Goal: Check status: Check status

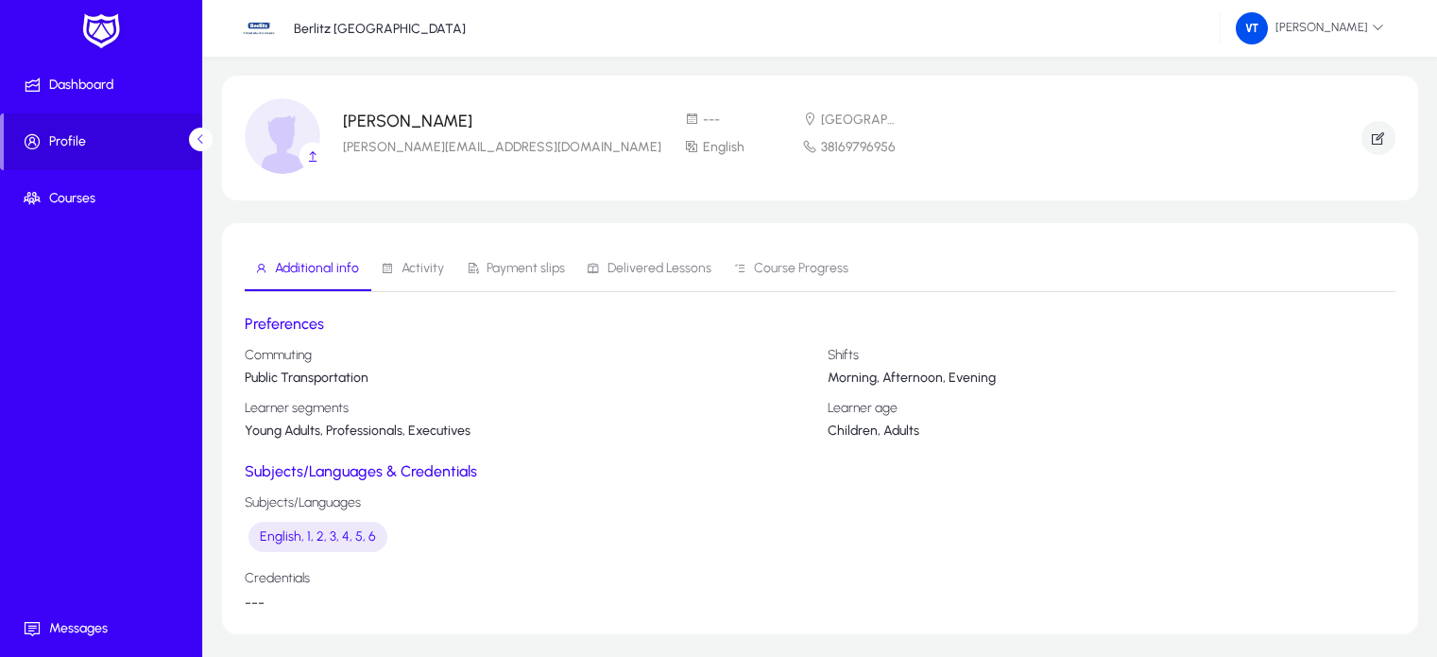
scroll to position [43, 0]
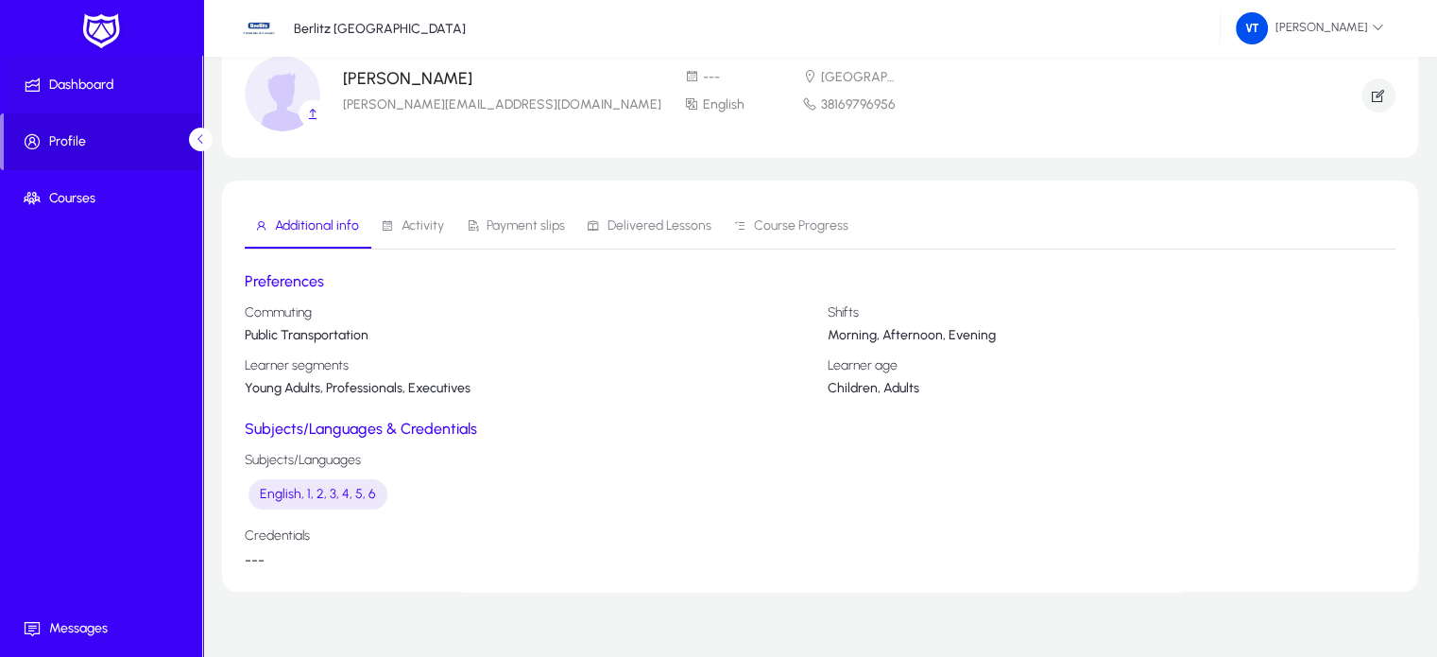
click at [79, 108] on span at bounding box center [105, 85] width 202 height 57
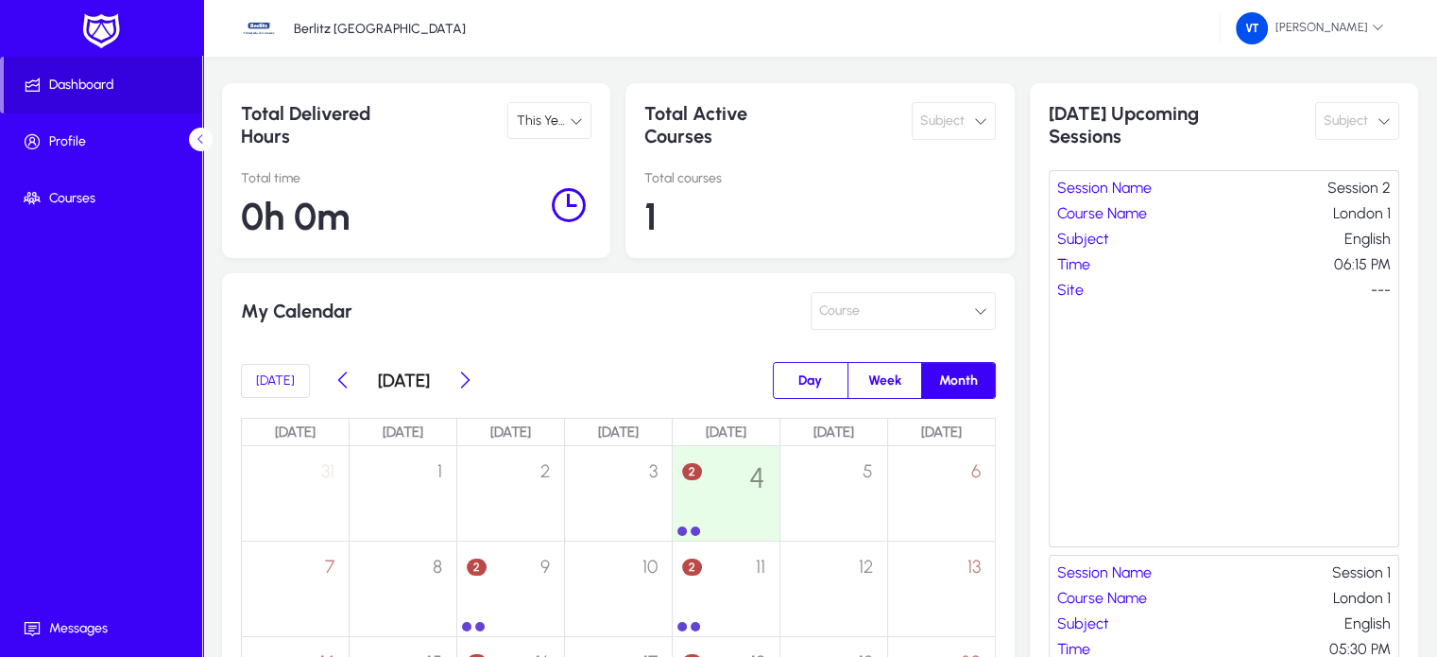
scroll to position [189, 0]
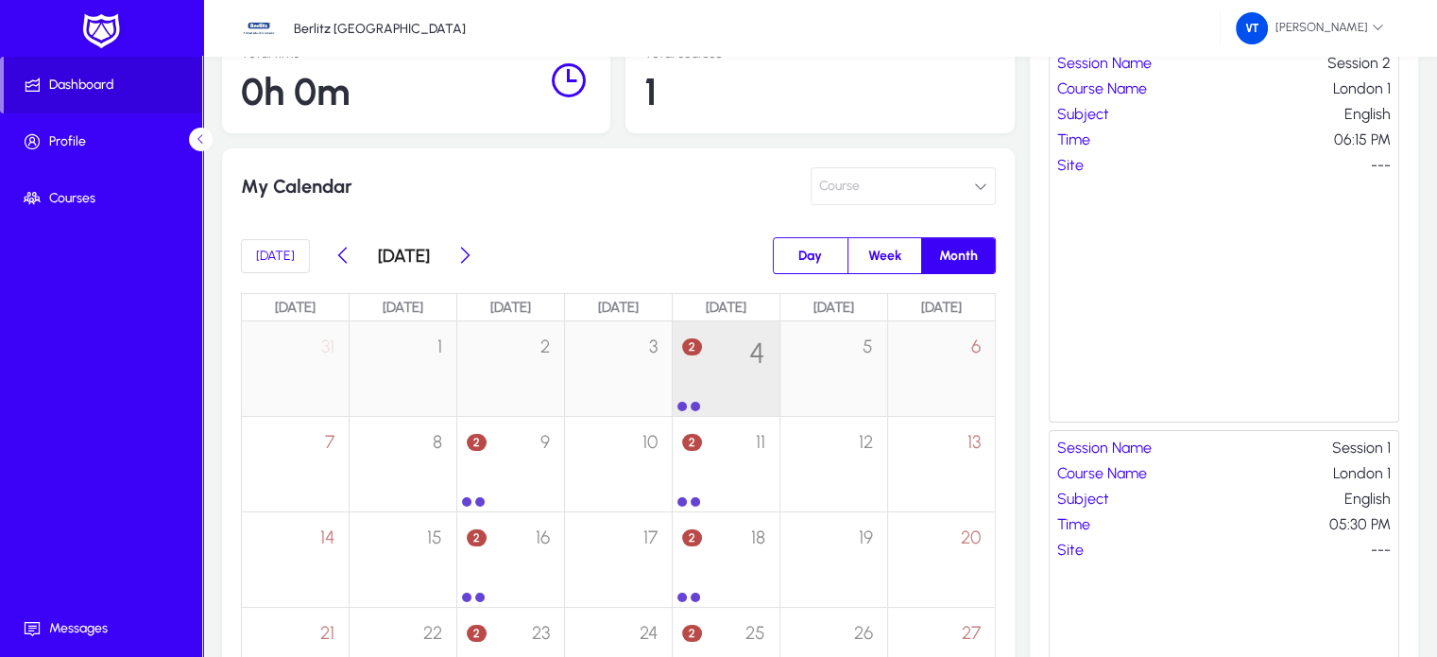
click at [725, 376] on div "2 4" at bounding box center [726, 358] width 107 height 74
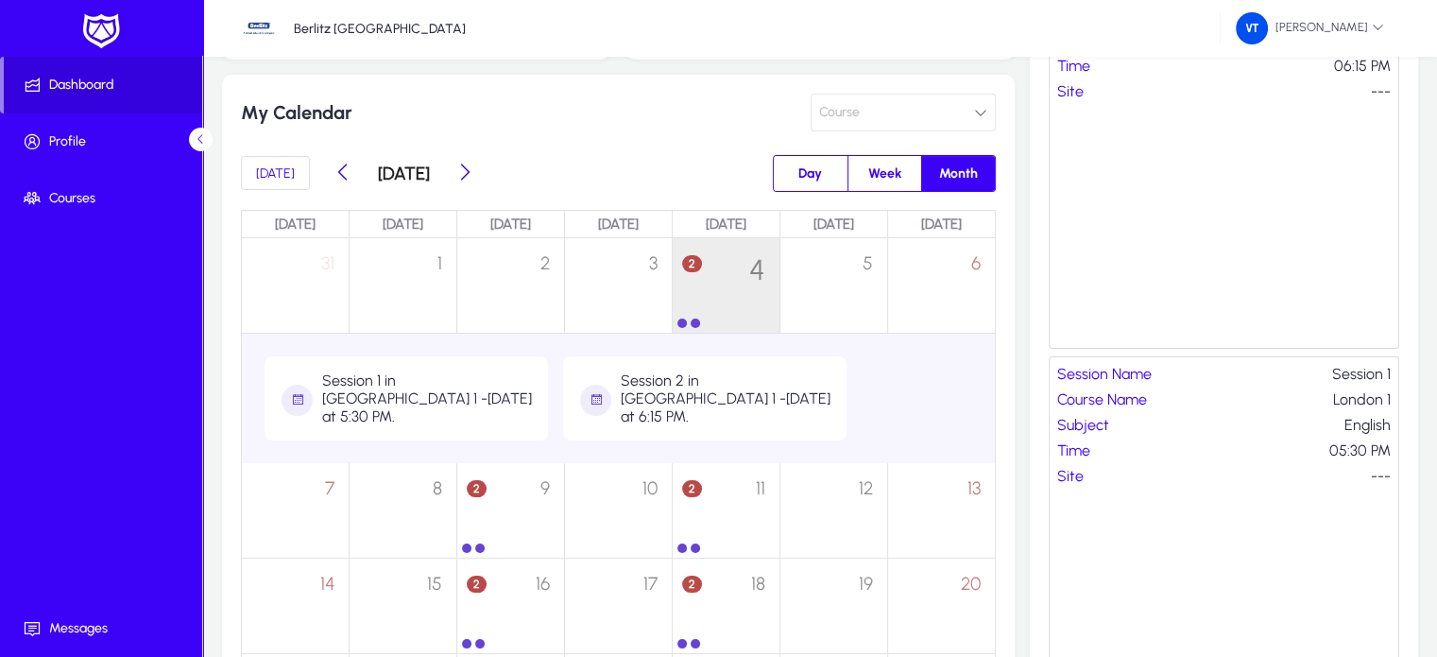
scroll to position [378, 0]
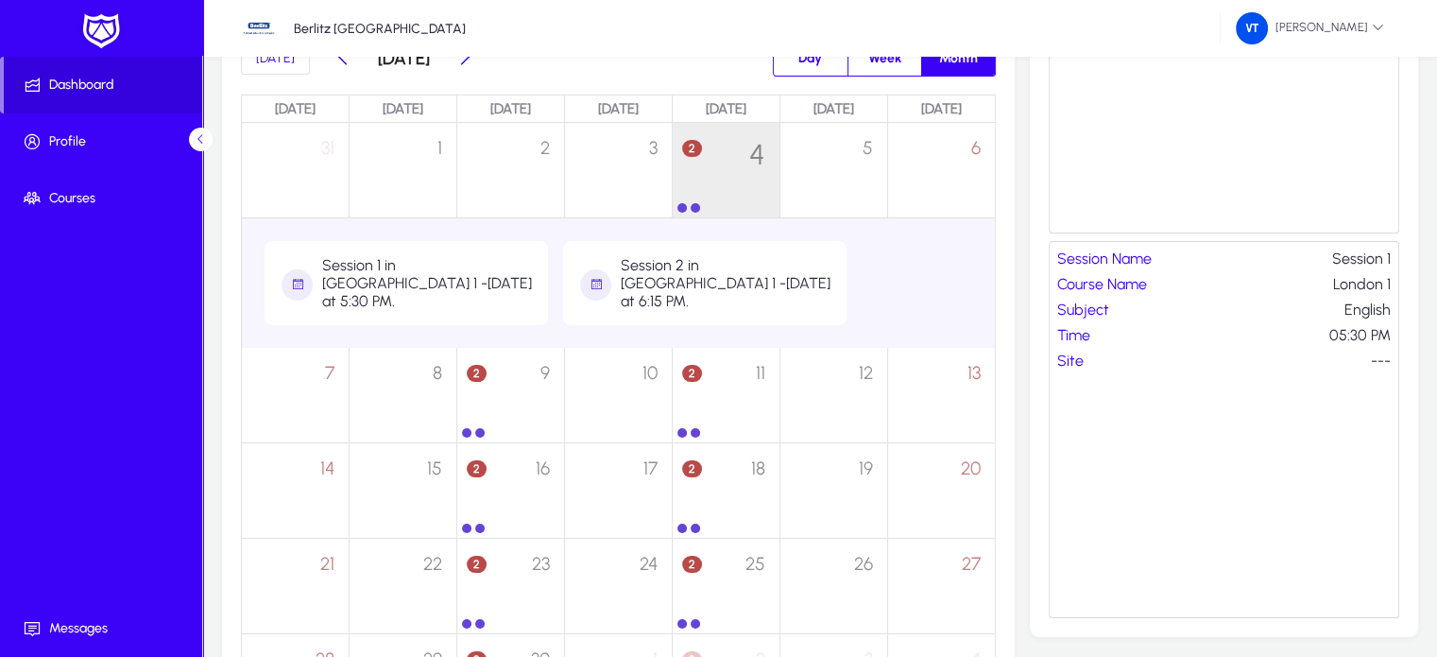
click at [399, 277] on div "Session 1 in [GEOGRAPHIC_DATA] 1 - [DATE] at 5:30 PM." at bounding box center [427, 283] width 211 height 54
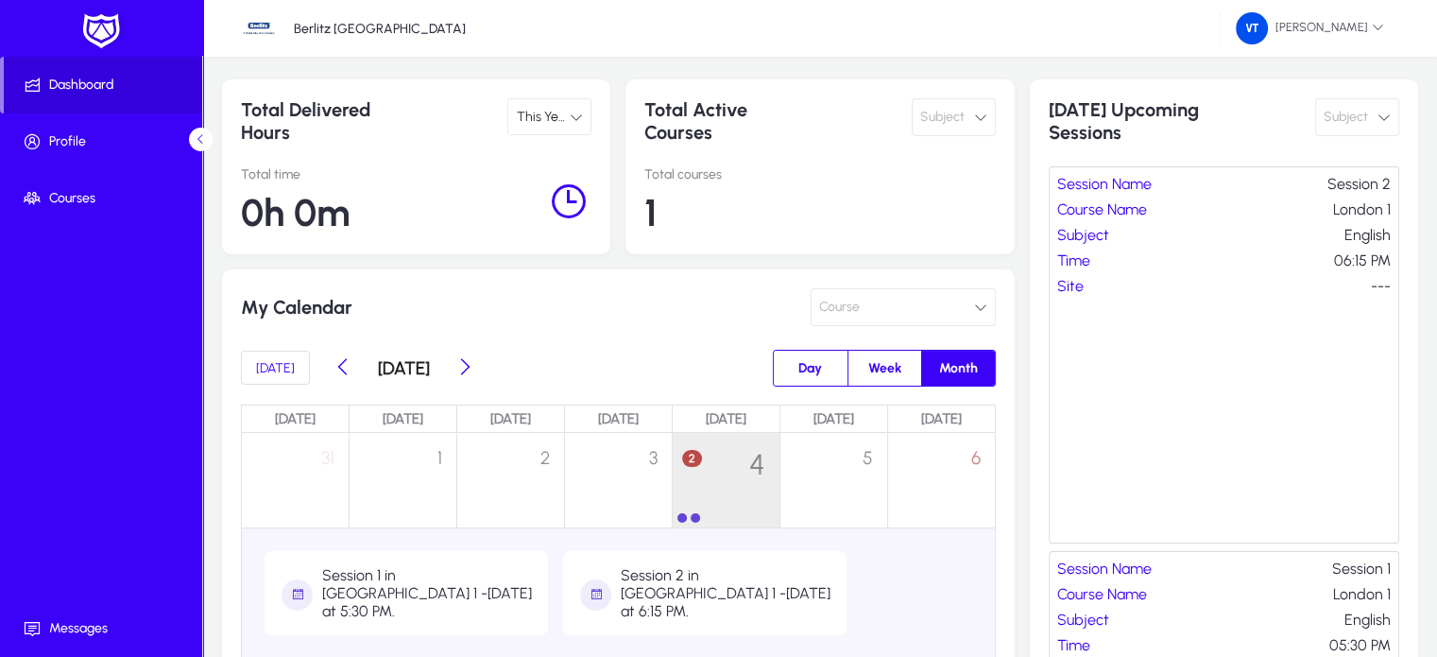
scroll to position [0, 0]
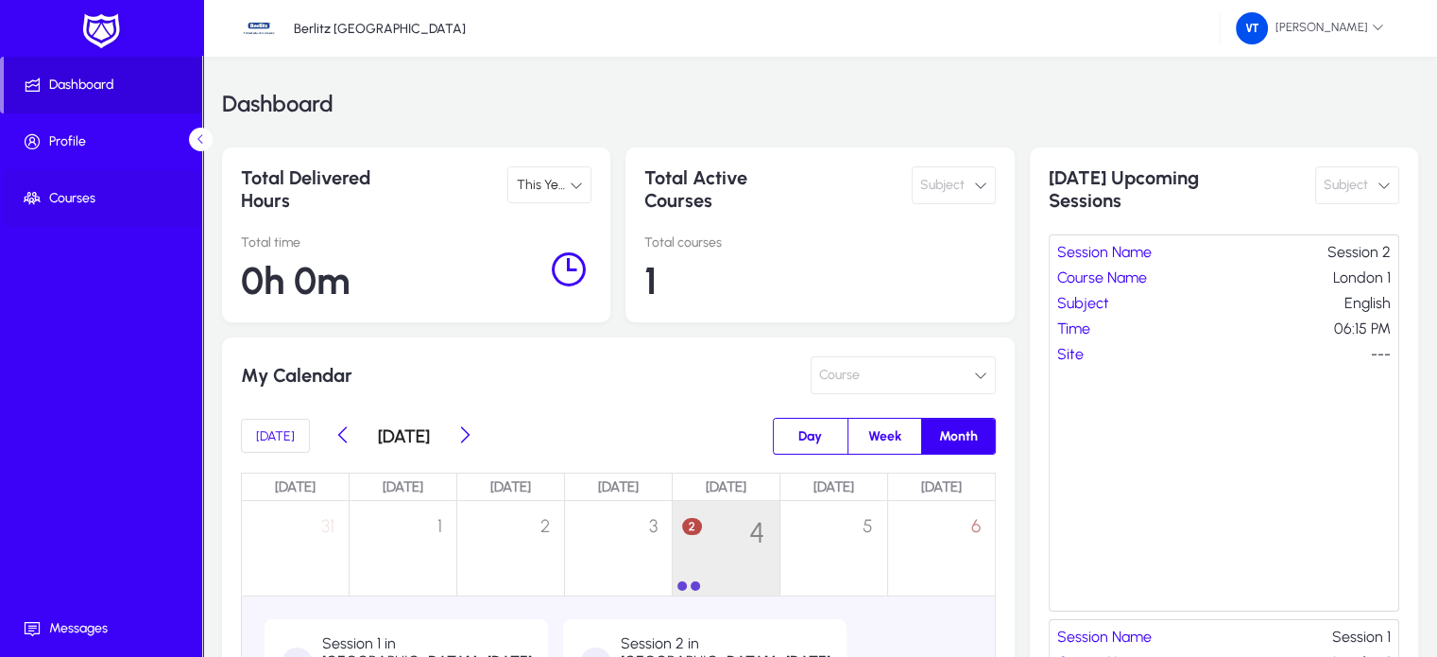
click at [101, 203] on span "Courses" at bounding box center [105, 198] width 202 height 19
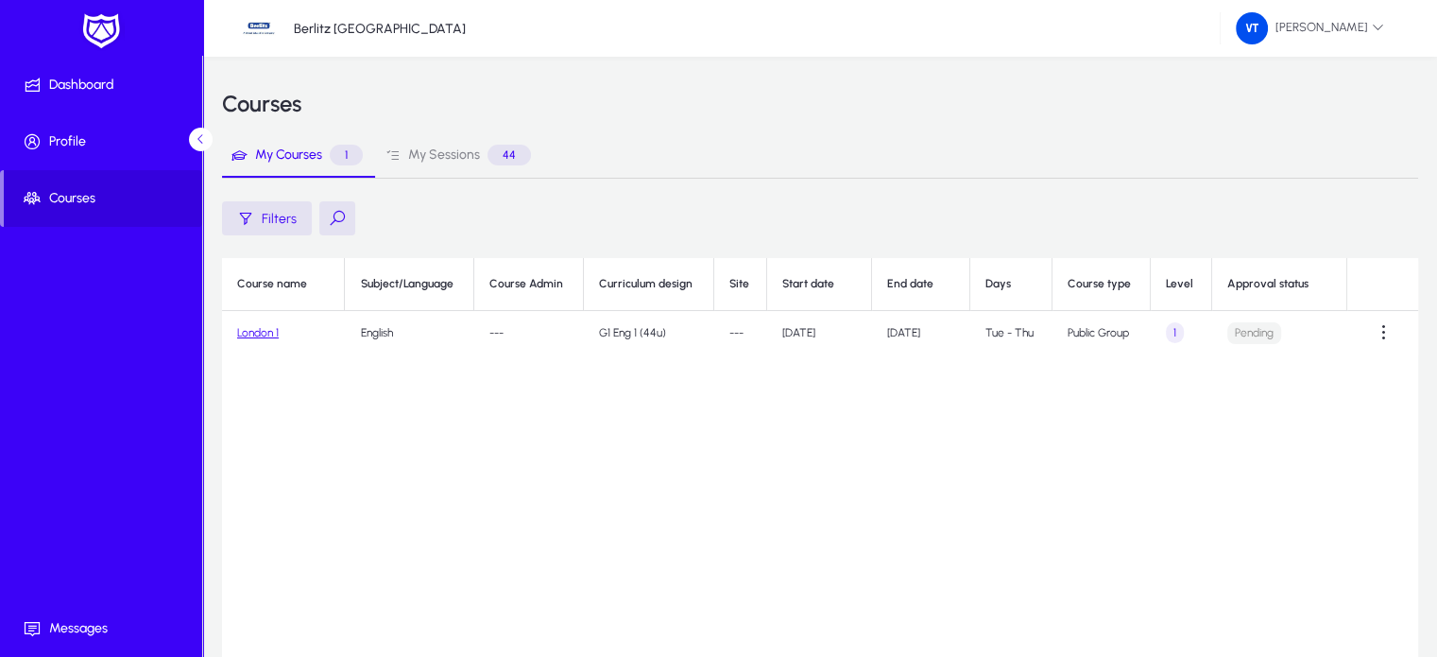
click at [254, 332] on link "London 1" at bounding box center [258, 332] width 42 height 13
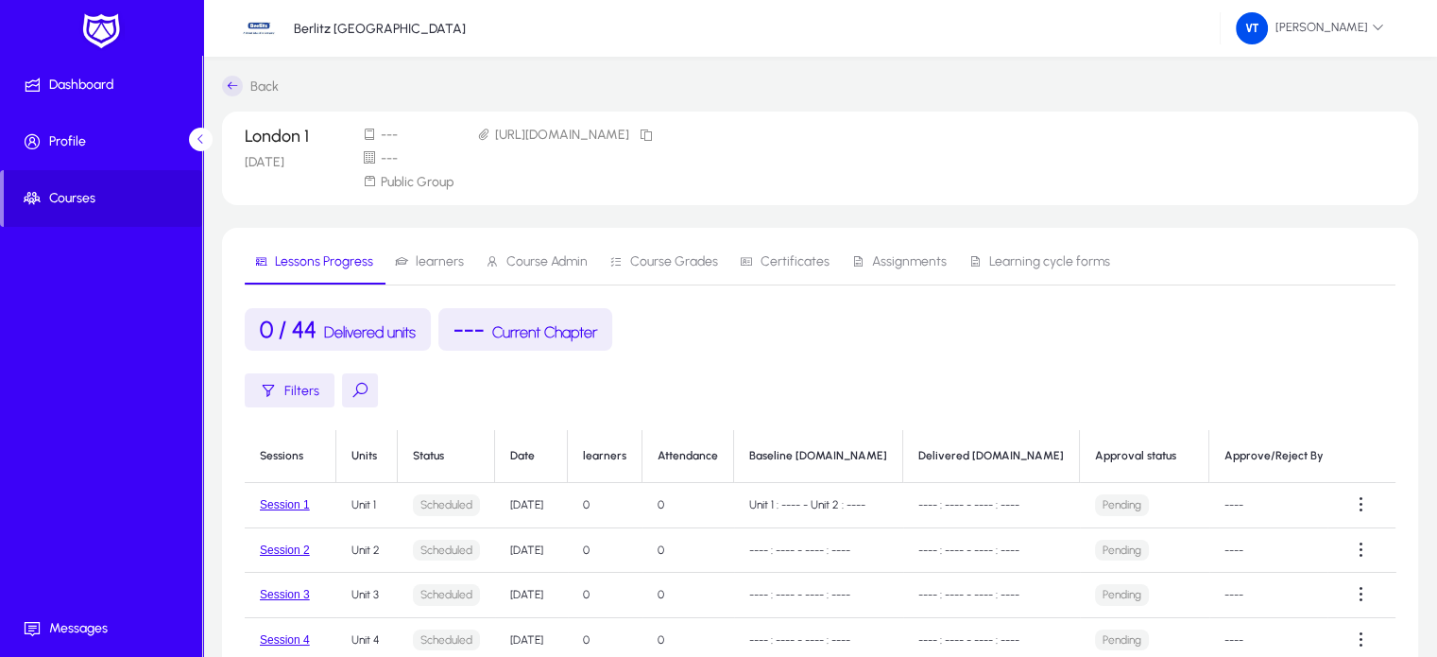
click at [1095, 507] on p "Pending" at bounding box center [1122, 505] width 54 height 22
click at [1235, 505] on td "----" at bounding box center [1275, 505] width 130 height 45
click at [89, 95] on span at bounding box center [105, 84] width 202 height 45
